Goal: Information Seeking & Learning: Learn about a topic

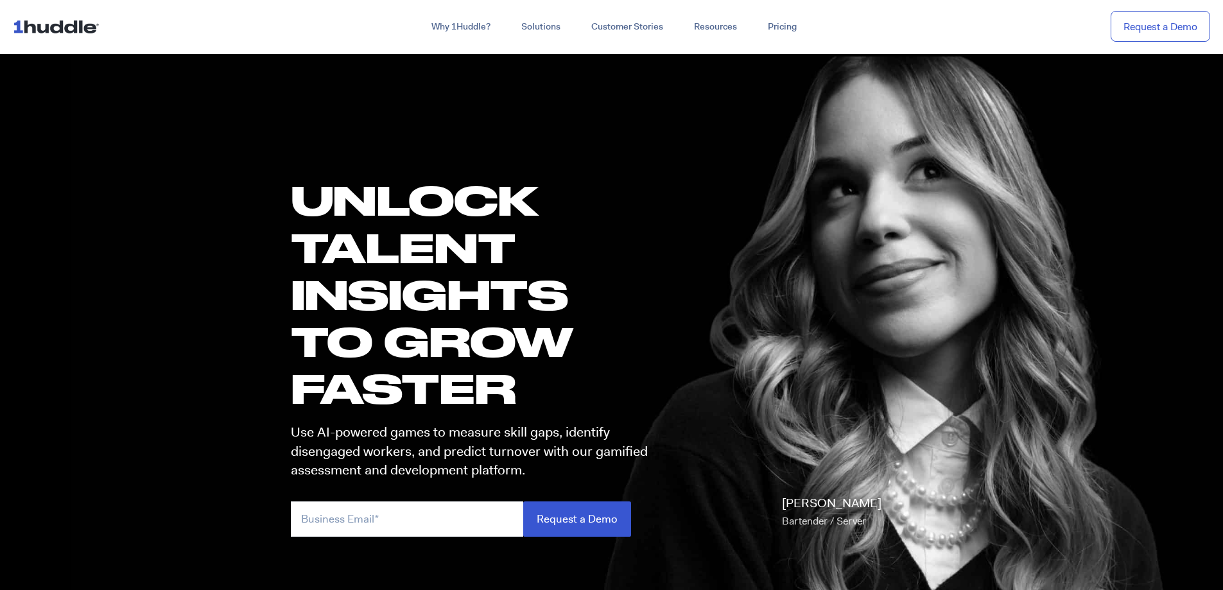
click at [44, 33] on img at bounding box center [59, 26] width 92 height 24
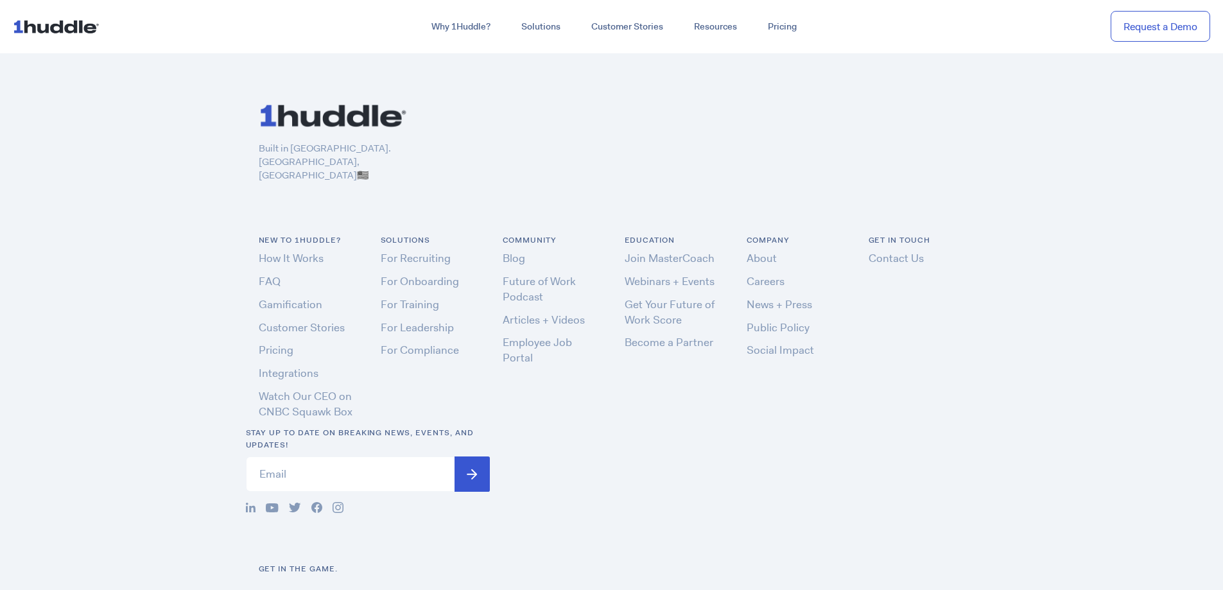
scroll to position [3848, 0]
